Goal: Information Seeking & Learning: Learn about a topic

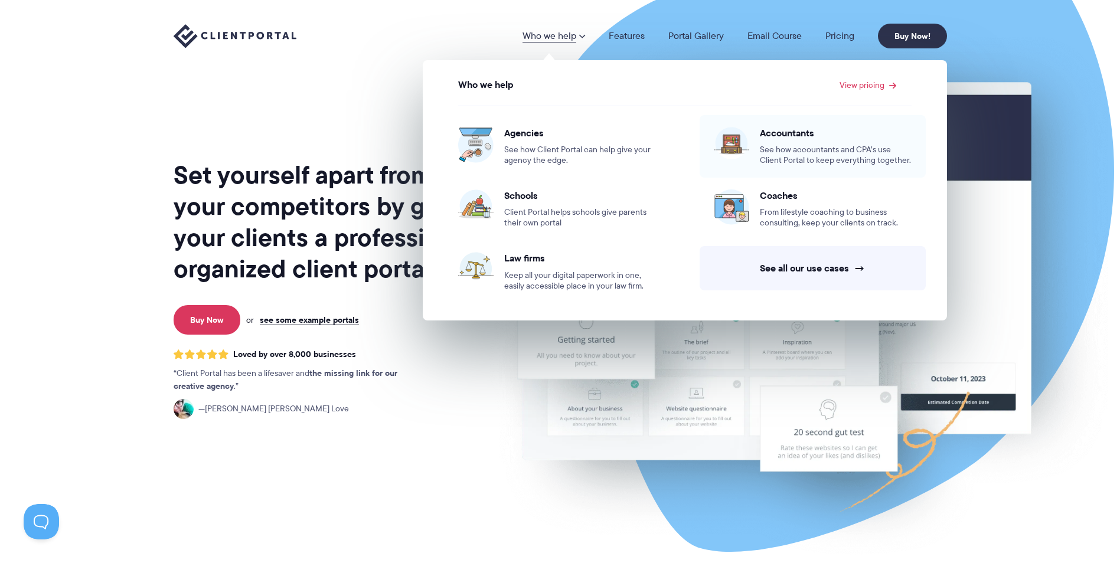
click at [816, 152] on span "See how accountants and CPA’s use Client Portal to keep everything together." at bounding box center [836, 155] width 152 height 21
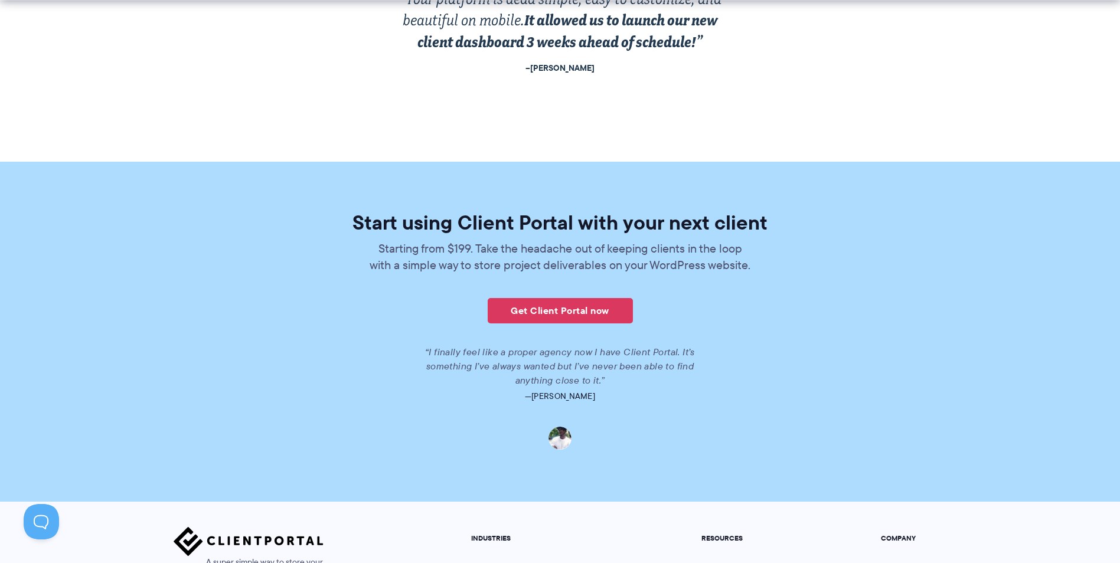
scroll to position [2421, 0]
